Goal: Contribute content: Contribute content

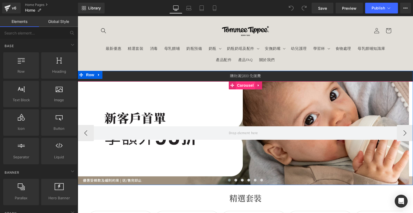
click at [239, 84] on span "Carousel" at bounding box center [245, 85] width 19 height 8
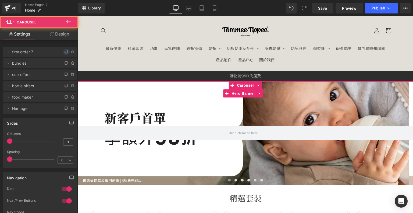
click at [63, 51] on span at bounding box center [66, 52] width 6 height 6
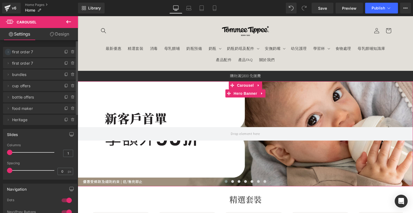
click at [9, 52] on icon at bounding box center [8, 52] width 4 height 4
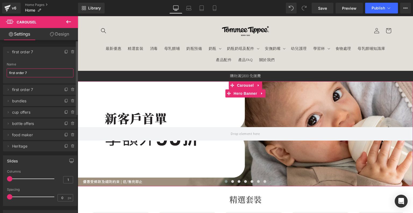
drag, startPoint x: 32, startPoint y: 72, endPoint x: 0, endPoint y: 69, distance: 31.9
click at [0, 69] on div "Delete Cancel first order 7 first order 7 Name first order 7 Delete Cancel firs…" at bounding box center [40, 96] width 80 height 110
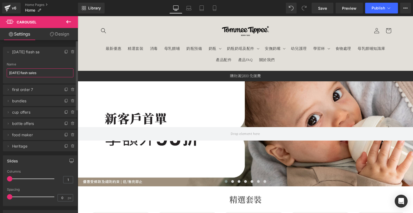
type input "[DATE] flash sales"
click at [140, 97] on div at bounding box center [246, 133] width 336 height 105
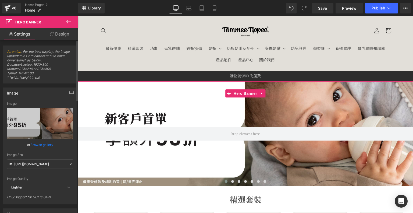
click at [37, 142] on link "Browse gallery" at bounding box center [41, 144] width 23 height 9
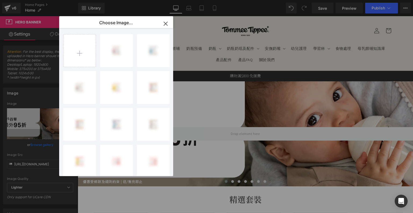
click at [79, 46] on input "file" at bounding box center [80, 50] width 32 height 32
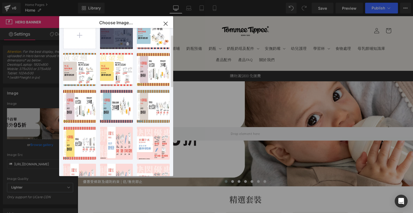
scroll to position [27, 0]
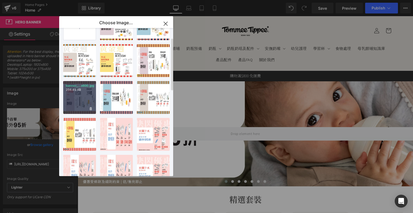
click at [86, 88] on p "256.49 KB" at bounding box center [79, 90] width 27 height 4
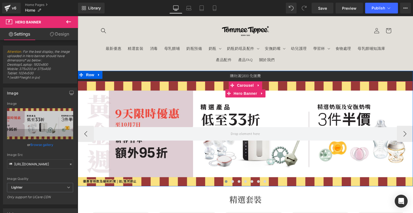
drag, startPoint x: 191, startPoint y: 107, endPoint x: 179, endPoint y: 107, distance: 11.9
click at [191, 107] on div at bounding box center [246, 133] width 336 height 105
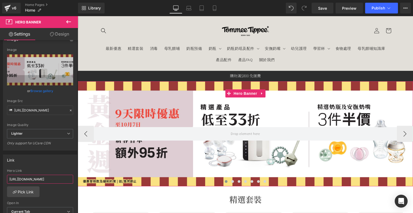
scroll to position [0, 23]
drag, startPoint x: 88, startPoint y: 196, endPoint x: 106, endPoint y: 184, distance: 21.3
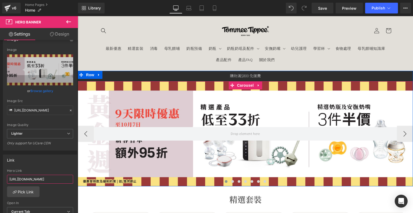
type input "h"
paste input "https://tommeetippeehkeshop.com/collections/golden_week_offer"
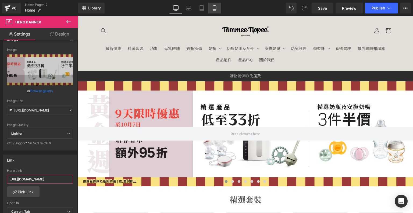
type input "https://tommeetippeehkeshop.com/collections/golden_week_offer"
click at [212, 7] on icon at bounding box center [214, 7] width 5 height 5
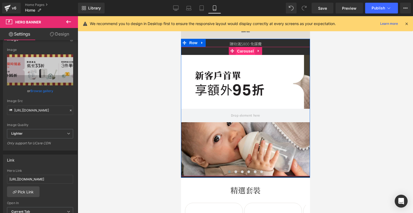
drag, startPoint x: 242, startPoint y: 50, endPoint x: 353, endPoint y: 61, distance: 110.9
click at [242, 50] on span "Carousel" at bounding box center [245, 51] width 19 height 8
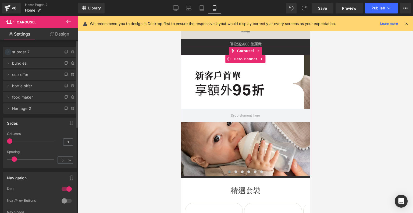
click at [9, 52] on icon at bounding box center [8, 52] width 4 height 4
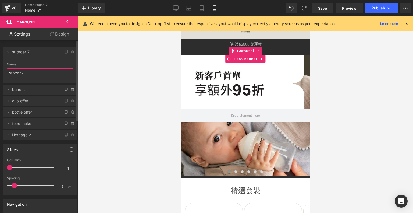
click at [29, 72] on input "st order 7" at bounding box center [40, 72] width 67 height 9
click at [64, 49] on span at bounding box center [66, 52] width 6 height 6
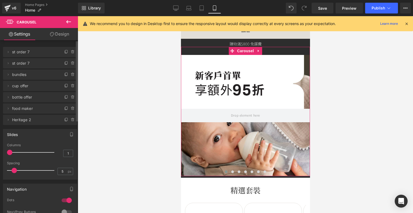
click at [34, 74] on span "bundles" at bounding box center [34, 74] width 45 height 10
click at [8, 52] on icon at bounding box center [8, 52] width 4 height 4
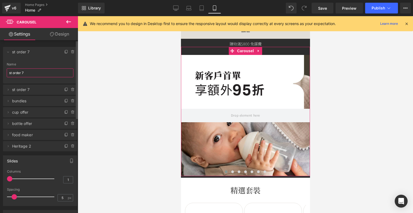
drag, startPoint x: 27, startPoint y: 72, endPoint x: 0, endPoint y: 70, distance: 27.0
click at [0, 70] on div "Delete Cancel st order 7 st order 7 Name st order 7 Delete Cancel st order 7 st…" at bounding box center [40, 96] width 80 height 110
type input "Golden week flash sales"
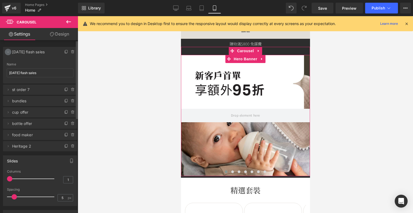
click at [10, 52] on span at bounding box center [8, 52] width 6 height 6
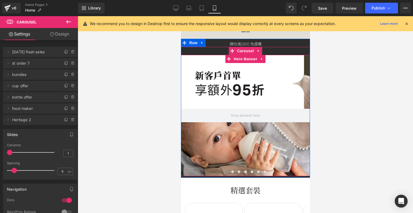
click at [234, 72] on div at bounding box center [245, 115] width 129 height 121
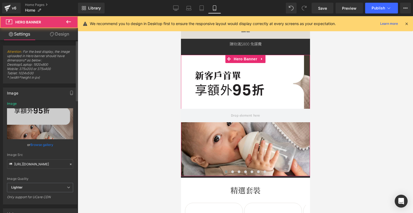
click at [42, 143] on link "Browse gallery" at bounding box center [41, 144] width 23 height 9
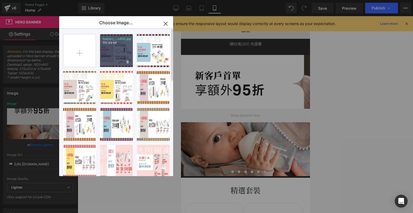
click at [111, 47] on div "banner_...x400.jpg 170.49 KB" at bounding box center [116, 50] width 33 height 33
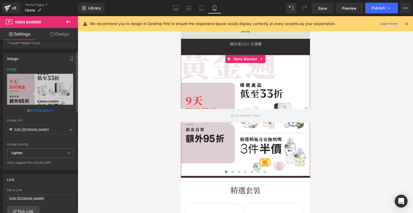
scroll to position [27, 0]
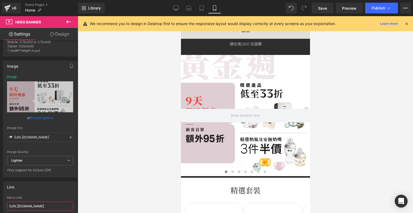
drag, startPoint x: 12, startPoint y: 204, endPoint x: 150, endPoint y: 215, distance: 139.0
click at [150, 213] on html "Carousel You are previewing how the will restyle your page. You can not edit El…" at bounding box center [206, 106] width 413 height 213
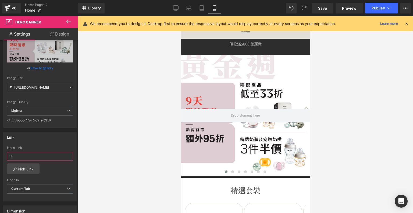
scroll to position [0, 0]
type input "h"
paste input "https://tommeetippeehkeshop.com/collections/golden_week_offer"
type input "https://tommeetippeehkeshop.com/collections/golden_week_offer"
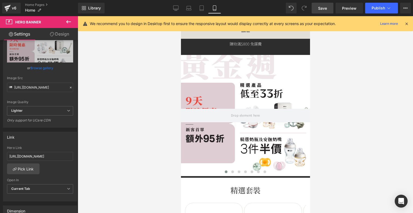
click at [325, 8] on span "Save" at bounding box center [322, 8] width 9 height 6
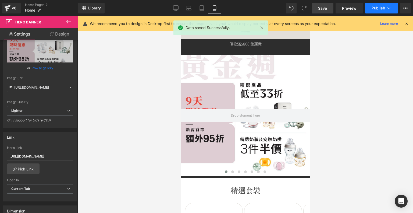
click at [369, 7] on button "Publish" at bounding box center [381, 8] width 33 height 11
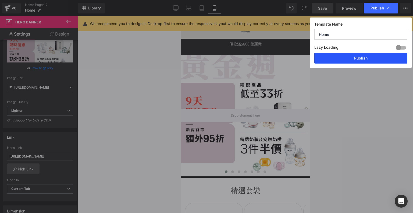
click at [375, 57] on button "Publish" at bounding box center [361, 58] width 93 height 11
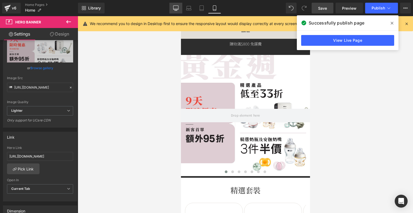
click at [178, 7] on icon at bounding box center [175, 7] width 5 height 5
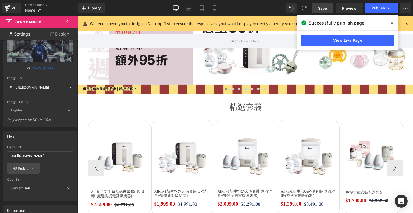
scroll to position [108, 0]
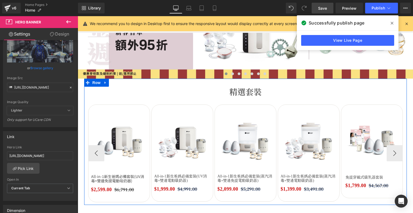
click at [238, 99] on span "Carousel" at bounding box center [246, 100] width 16 height 6
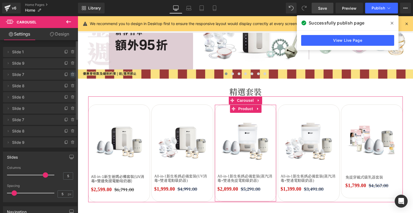
click at [71, 75] on icon at bounding box center [73, 74] width 4 height 4
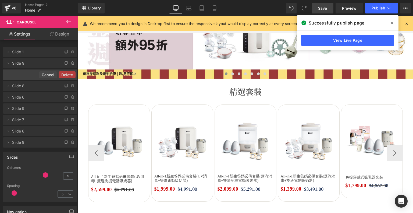
click at [269, 138] on img at bounding box center [246, 141] width 56 height 56
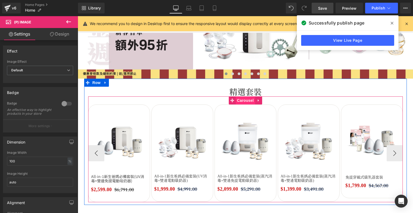
click at [242, 100] on span "Carousel" at bounding box center [245, 100] width 19 height 8
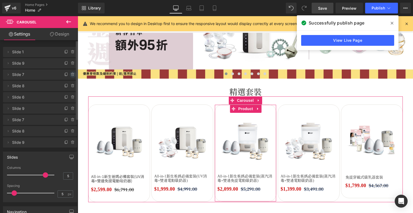
click at [71, 76] on icon at bounding box center [73, 74] width 4 height 4
click at [66, 74] on button "Delete" at bounding box center [67, 74] width 17 height 7
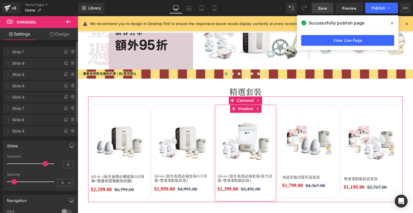
click at [67, 76] on div at bounding box center [70, 72] width 14 height 6
click at [71, 75] on icon at bounding box center [73, 74] width 4 height 4
click at [65, 74] on button "Delete" at bounding box center [67, 74] width 17 height 7
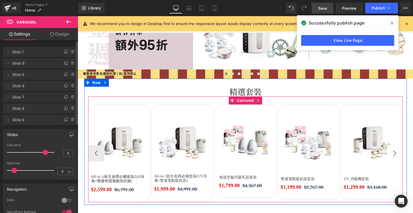
click at [391, 153] on button "›" at bounding box center [395, 153] width 16 height 16
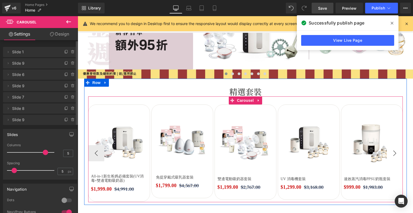
click at [391, 153] on button "›" at bounding box center [395, 153] width 16 height 16
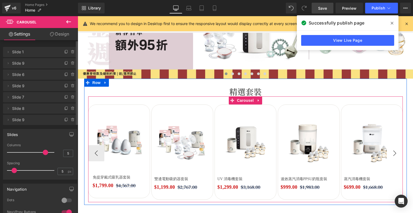
click at [391, 153] on button "›" at bounding box center [395, 153] width 16 height 16
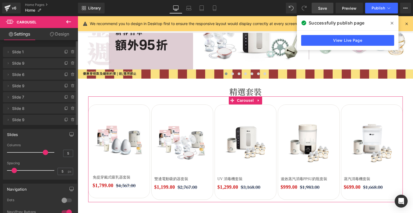
click at [76, 120] on b at bounding box center [77, 83] width 2 height 84
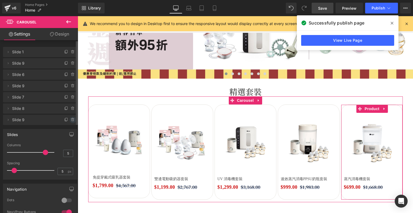
click at [72, 120] on icon at bounding box center [73, 120] width 4 height 4
drag, startPoint x: 66, startPoint y: 118, endPoint x: 333, endPoint y: 34, distance: 280.0
click at [66, 118] on button "Delete" at bounding box center [67, 120] width 17 height 7
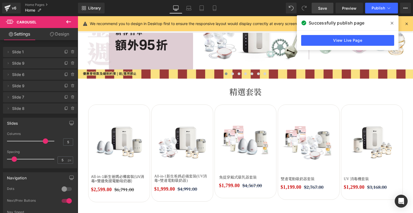
click at [328, 10] on link "Save" at bounding box center [323, 8] width 22 height 11
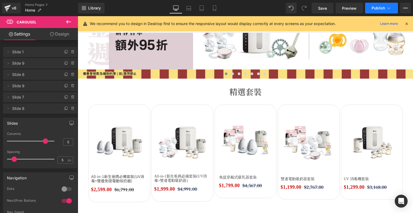
click at [381, 7] on span "Publish" at bounding box center [378, 8] width 13 height 4
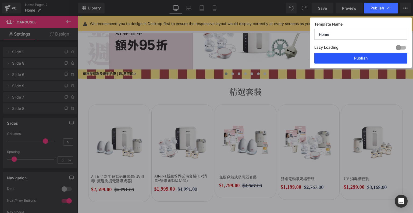
click at [355, 57] on button "Publish" at bounding box center [361, 58] width 93 height 11
